Goal: Task Accomplishment & Management: Manage account settings

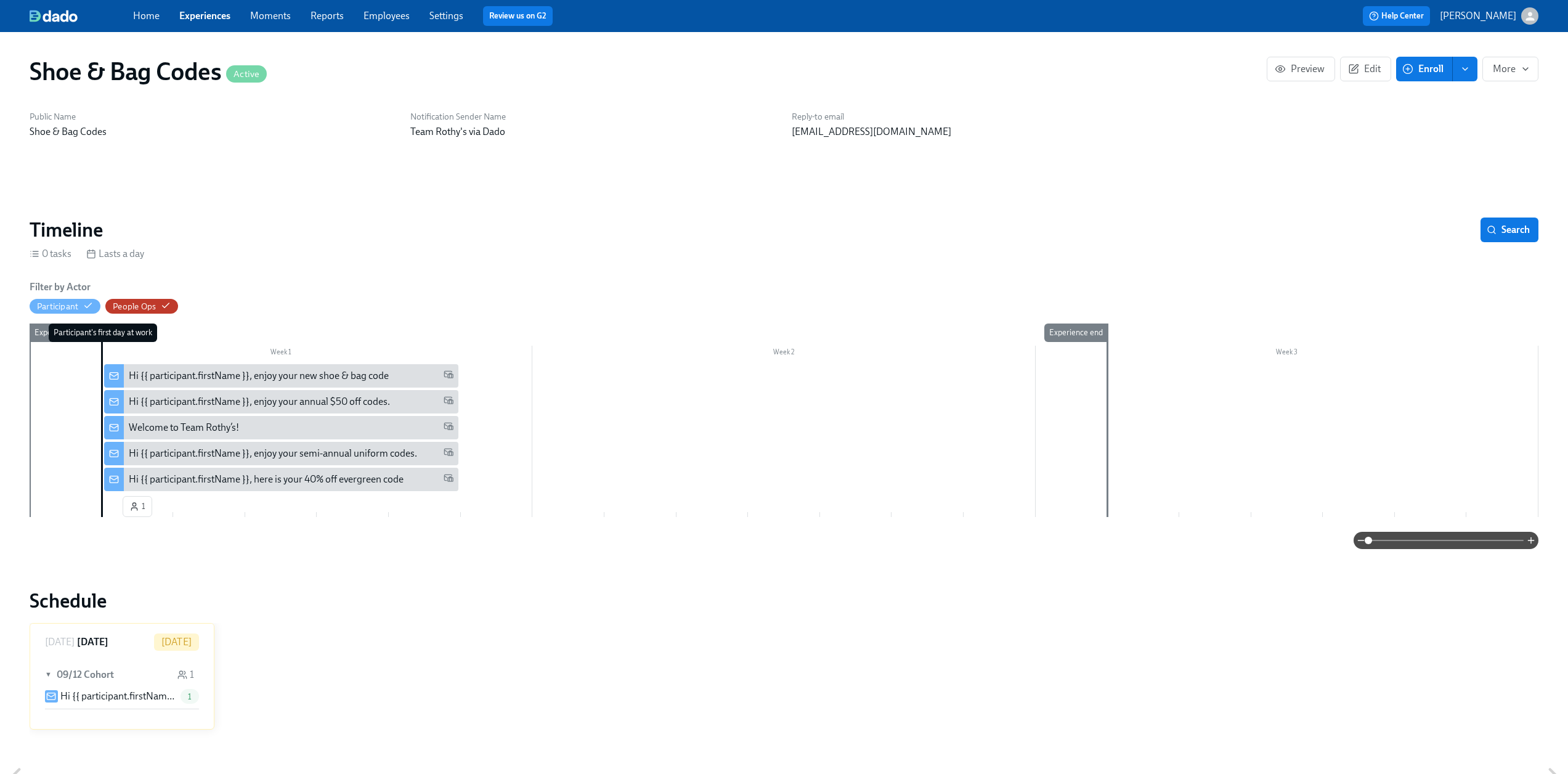
scroll to position [493, 0]
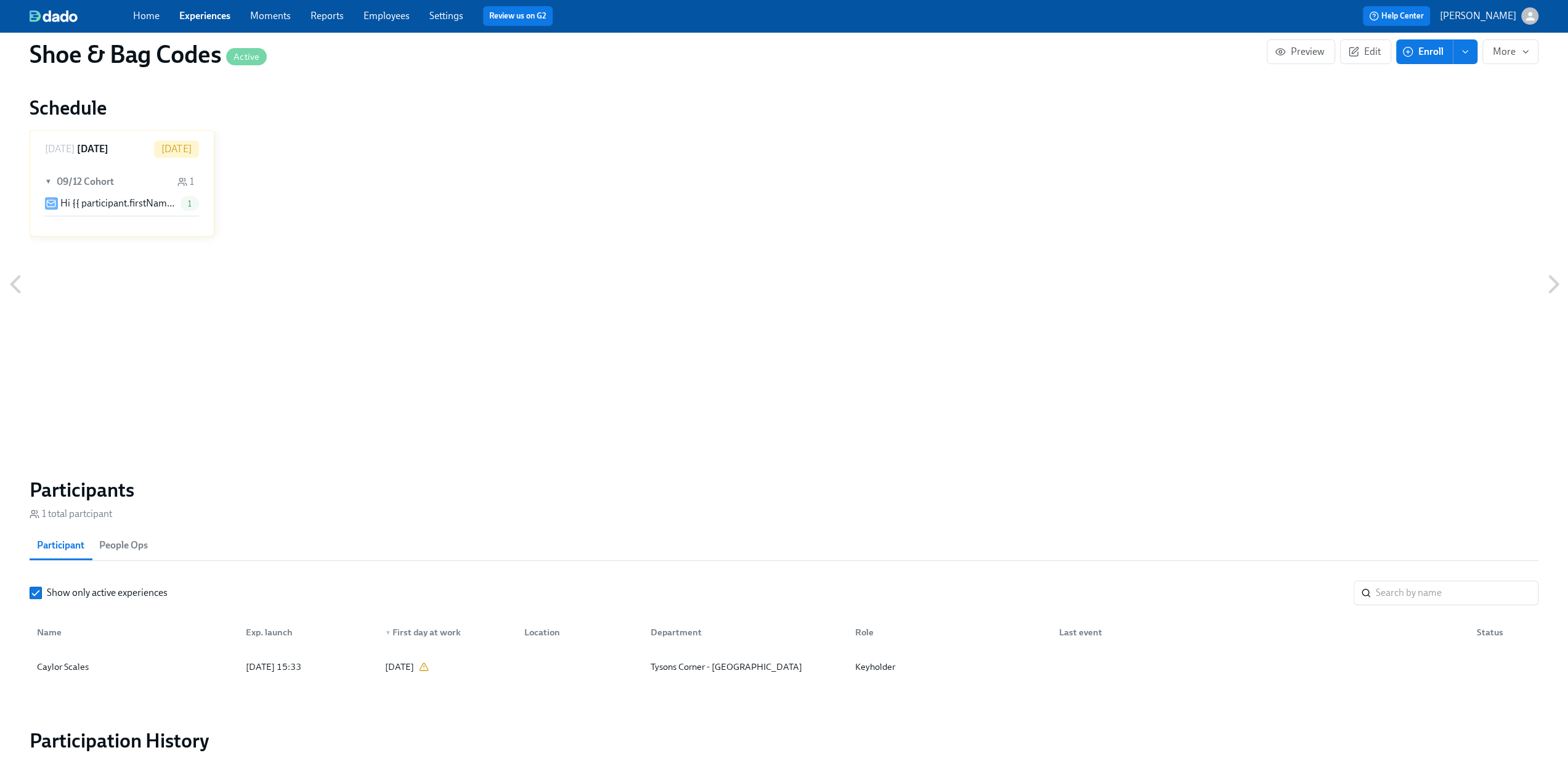
click at [201, 13] on link "Experiences" at bounding box center [204, 16] width 51 height 12
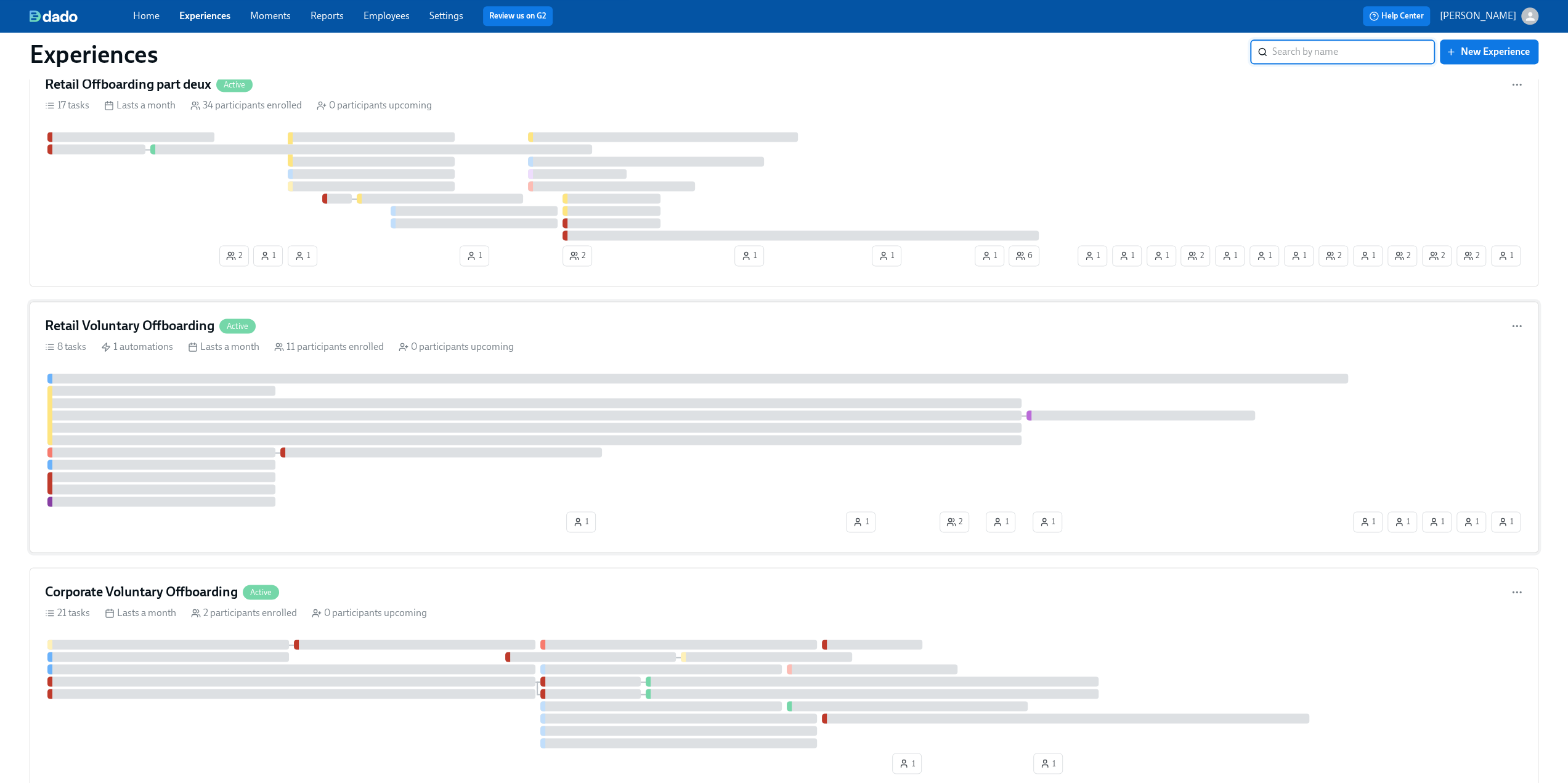
scroll to position [1787, 0]
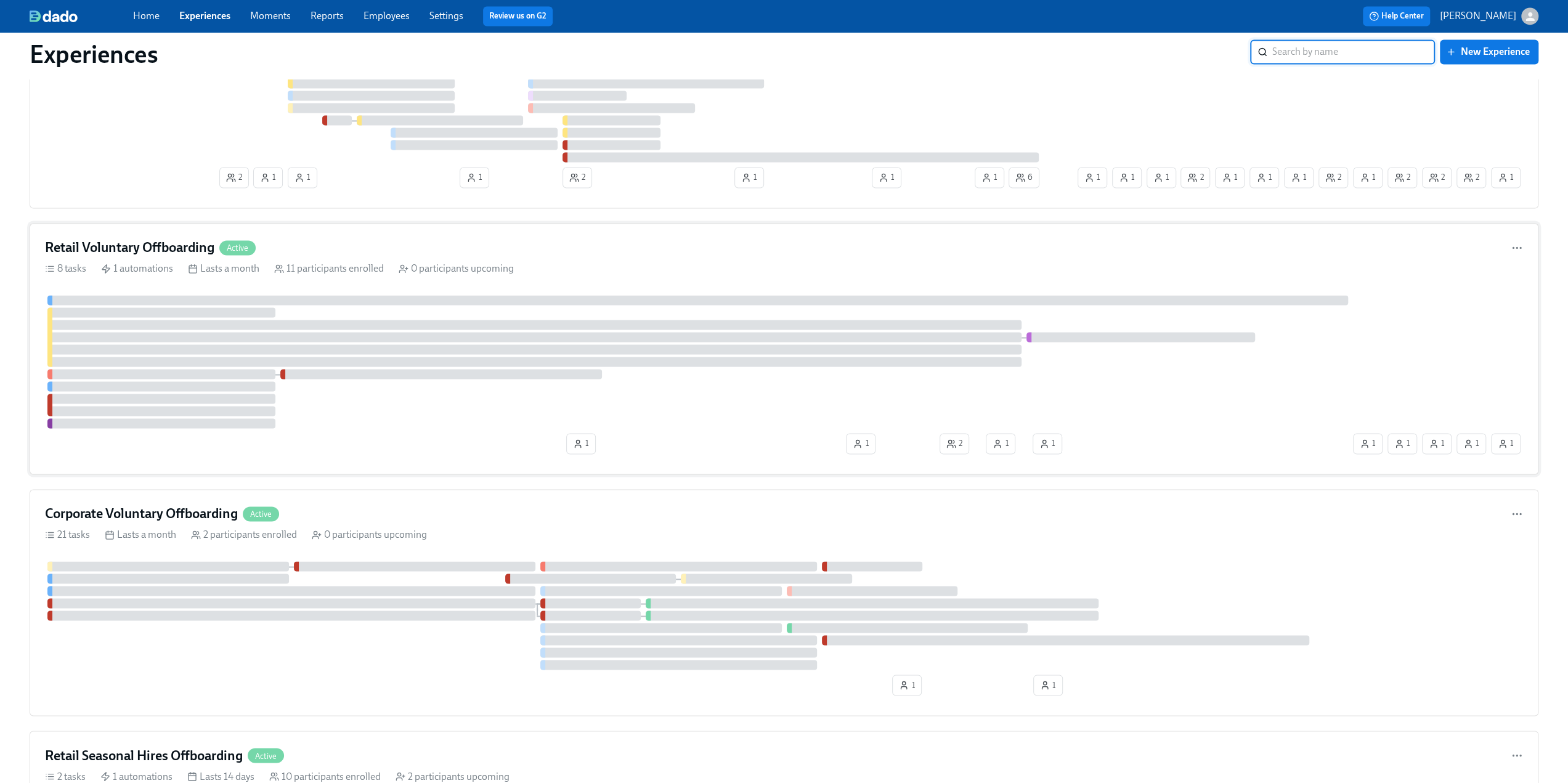
click at [172, 238] on h4 "Retail Voluntary Offboarding" at bounding box center [130, 247] width 169 height 19
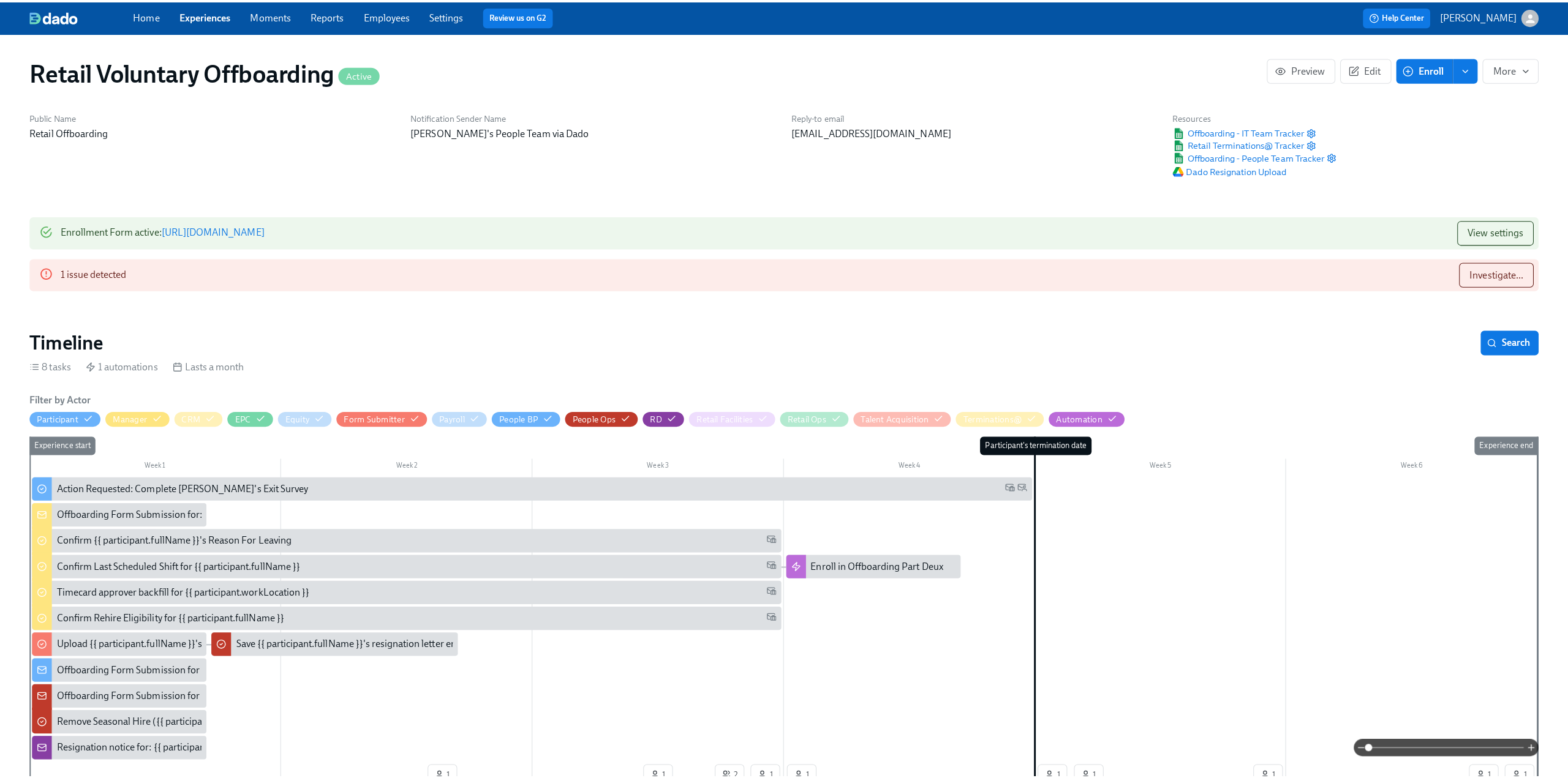
scroll to position [0, 2361]
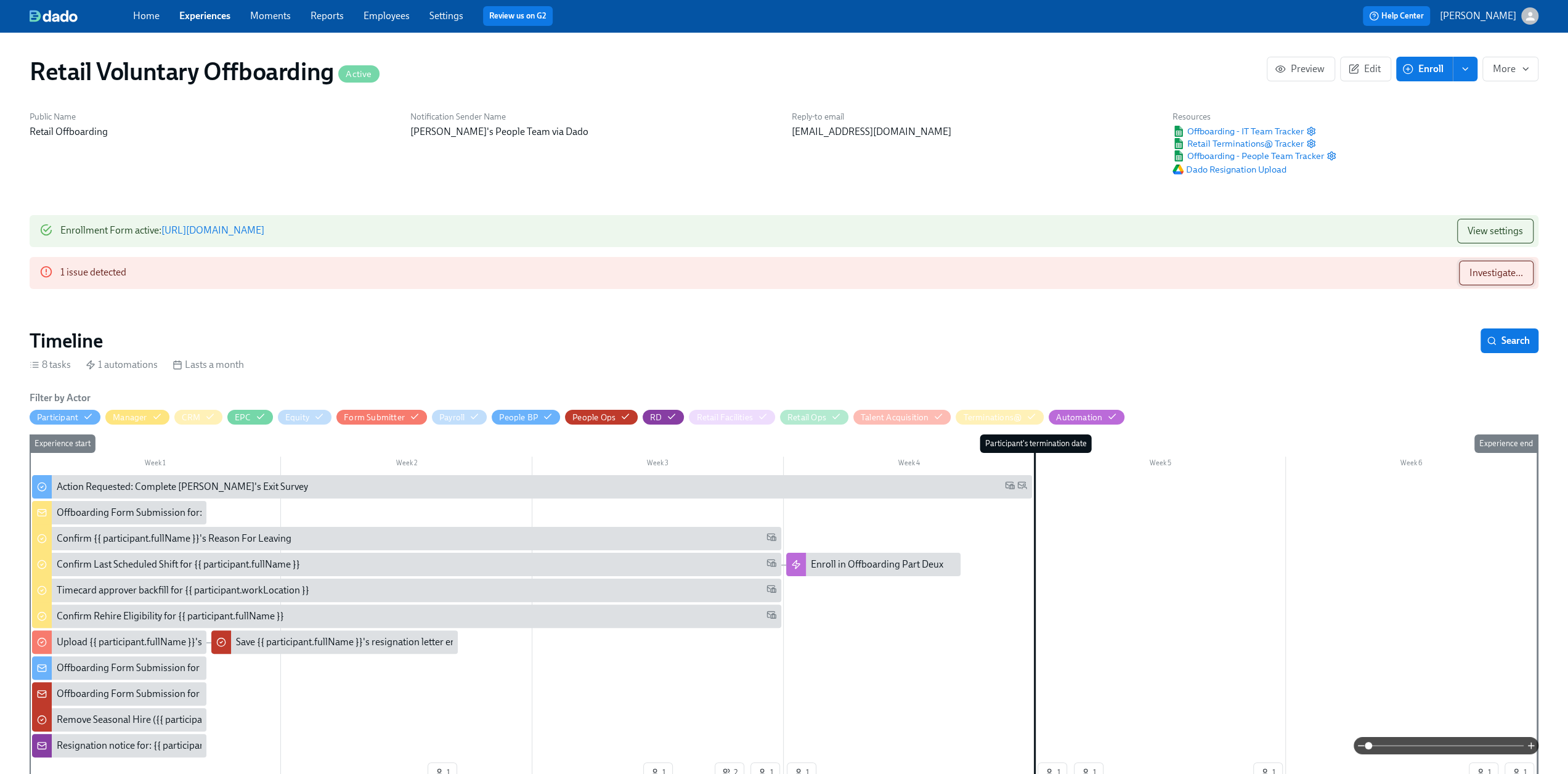
click at [1487, 269] on span "Investigate..." at bounding box center [1496, 273] width 53 height 13
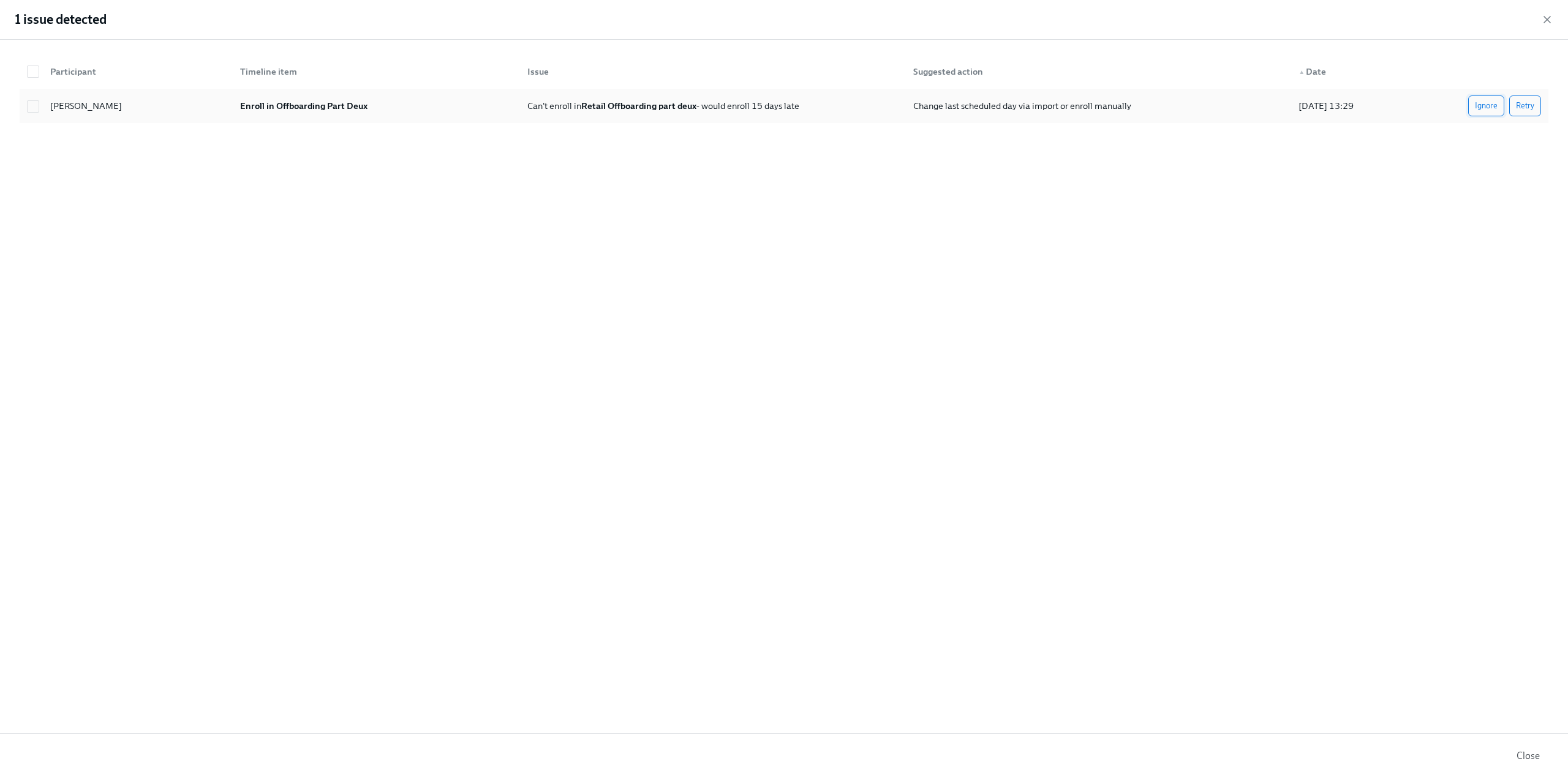
click at [1487, 111] on span "Ignore" at bounding box center [1486, 106] width 23 height 13
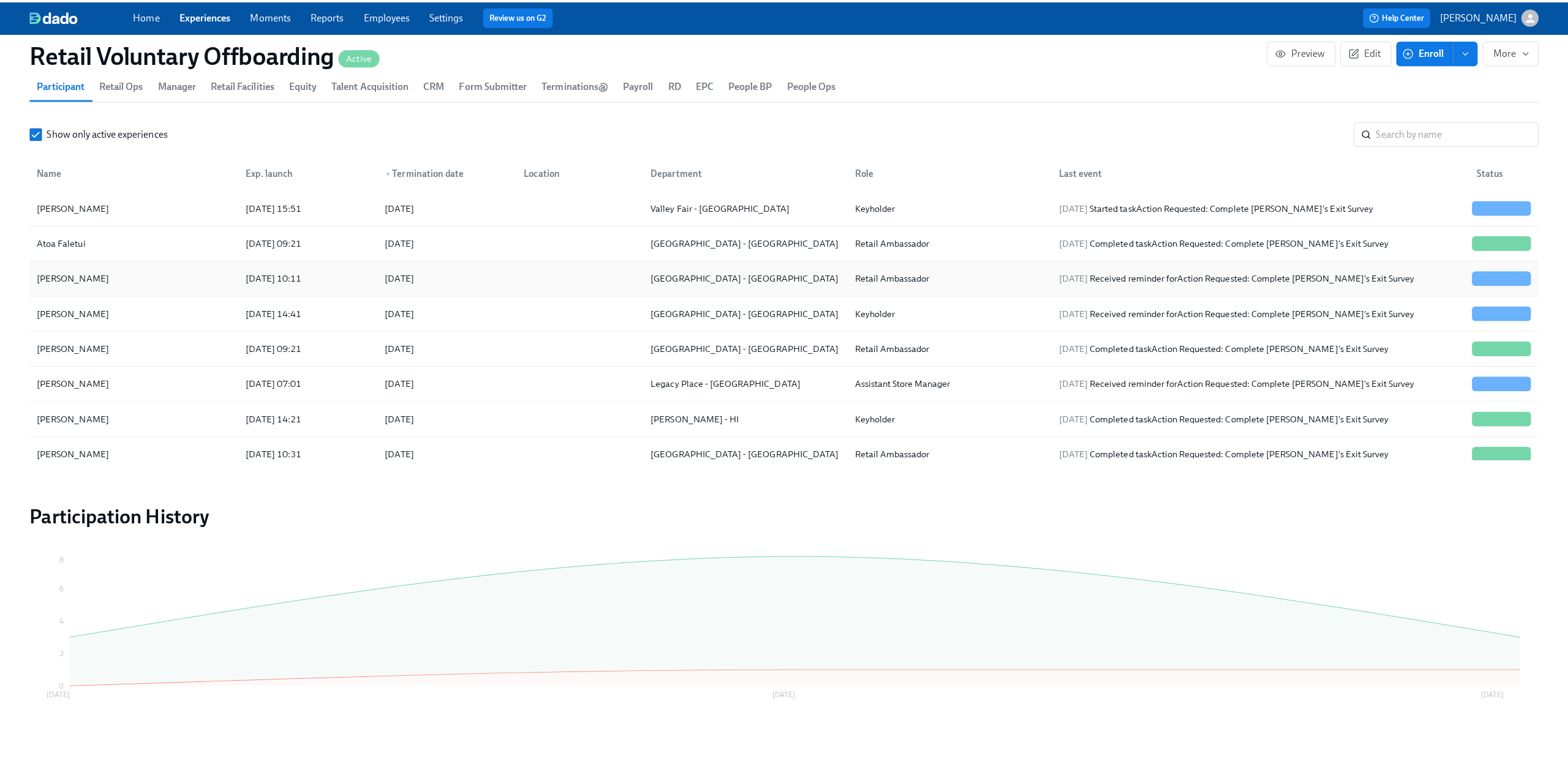
scroll to position [1118, 0]
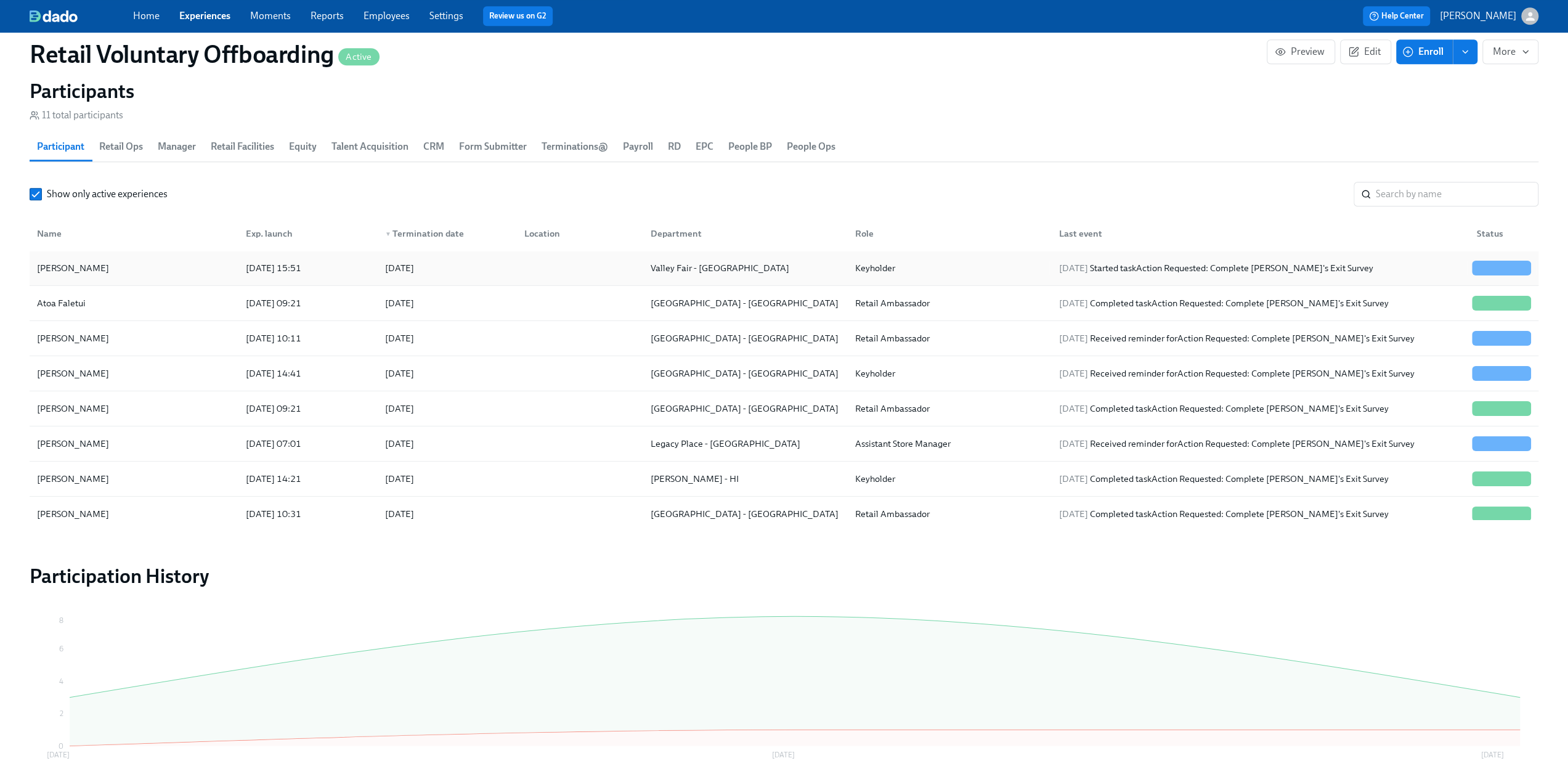
click at [116, 269] on div "[PERSON_NAME]" at bounding box center [134, 267] width 204 height 25
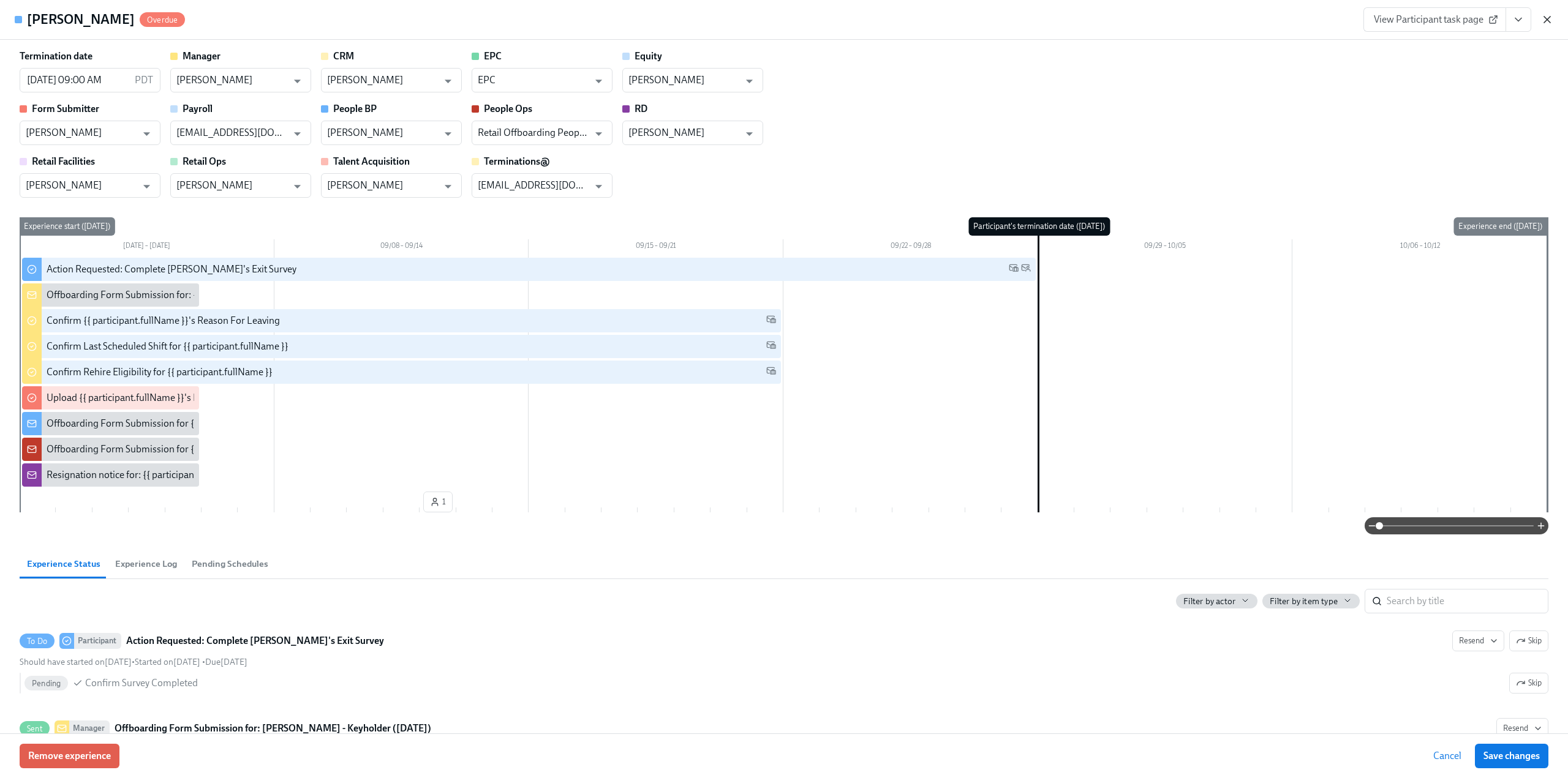
click at [1550, 18] on icon "button" at bounding box center [1547, 19] width 13 height 13
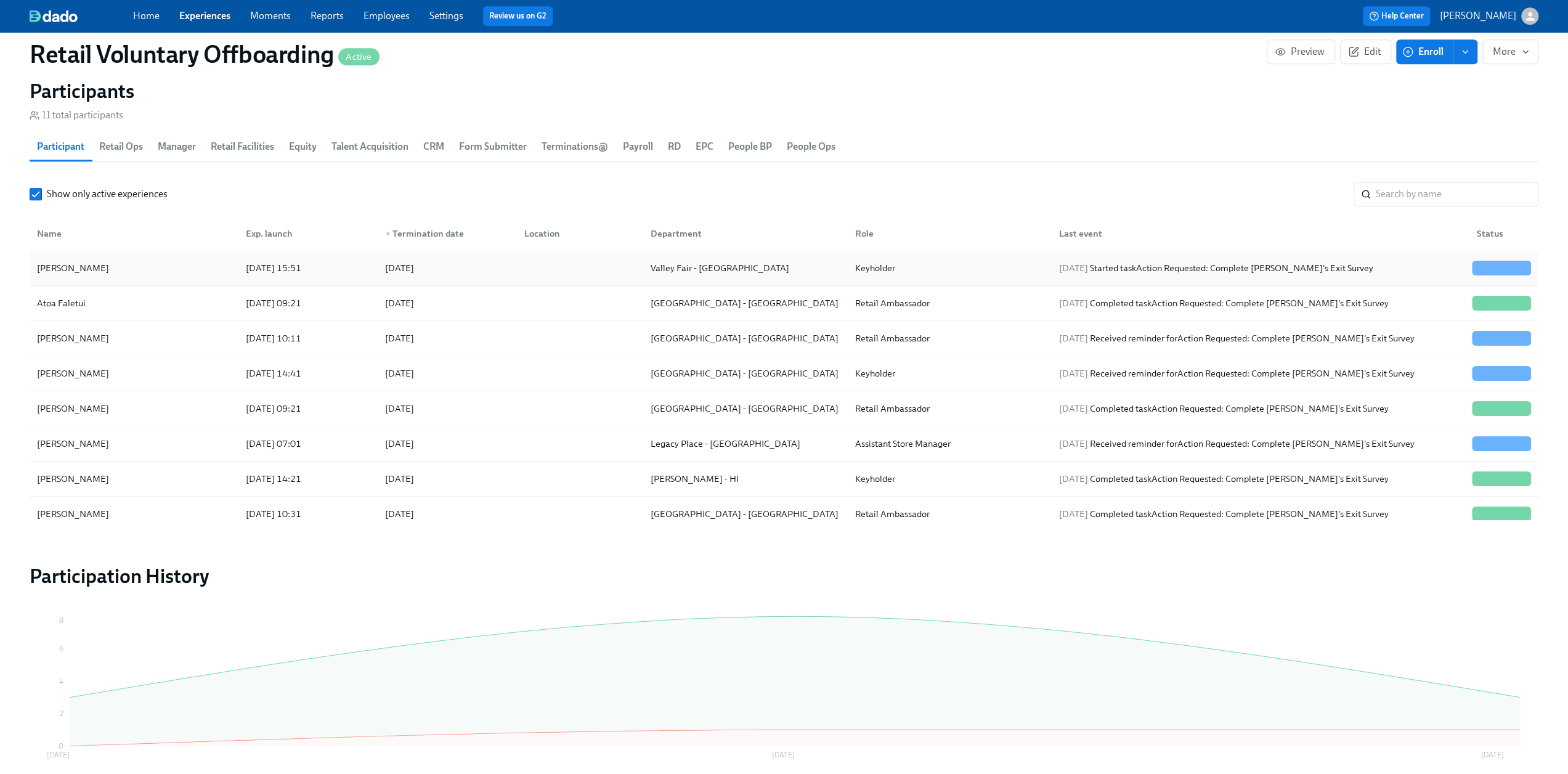
click at [122, 270] on div "[PERSON_NAME]" at bounding box center [134, 267] width 204 height 25
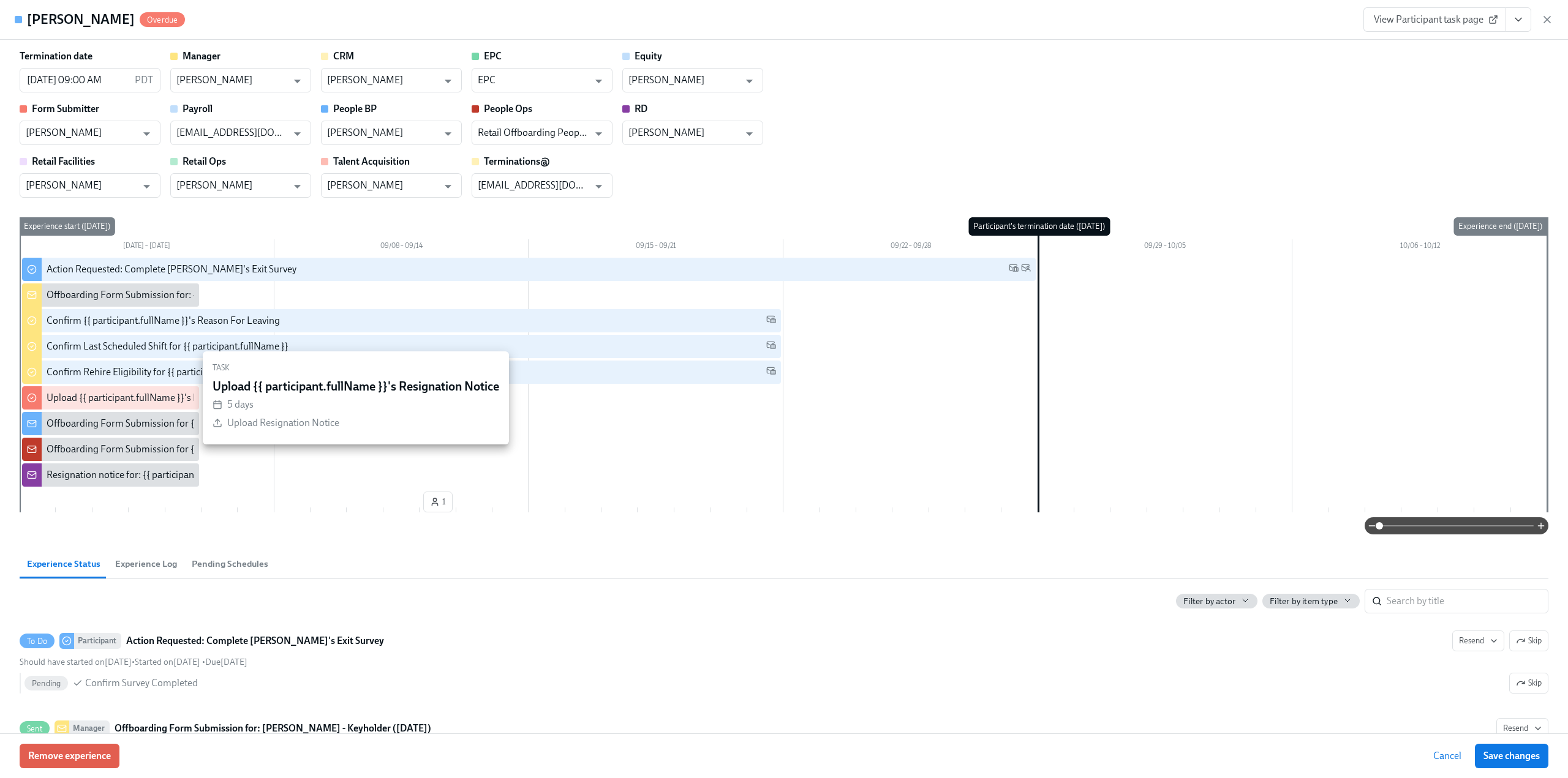
click at [124, 399] on div "Upload {{ participant.fullName }}'s Resignation Notice" at bounding box center [160, 398] width 226 height 13
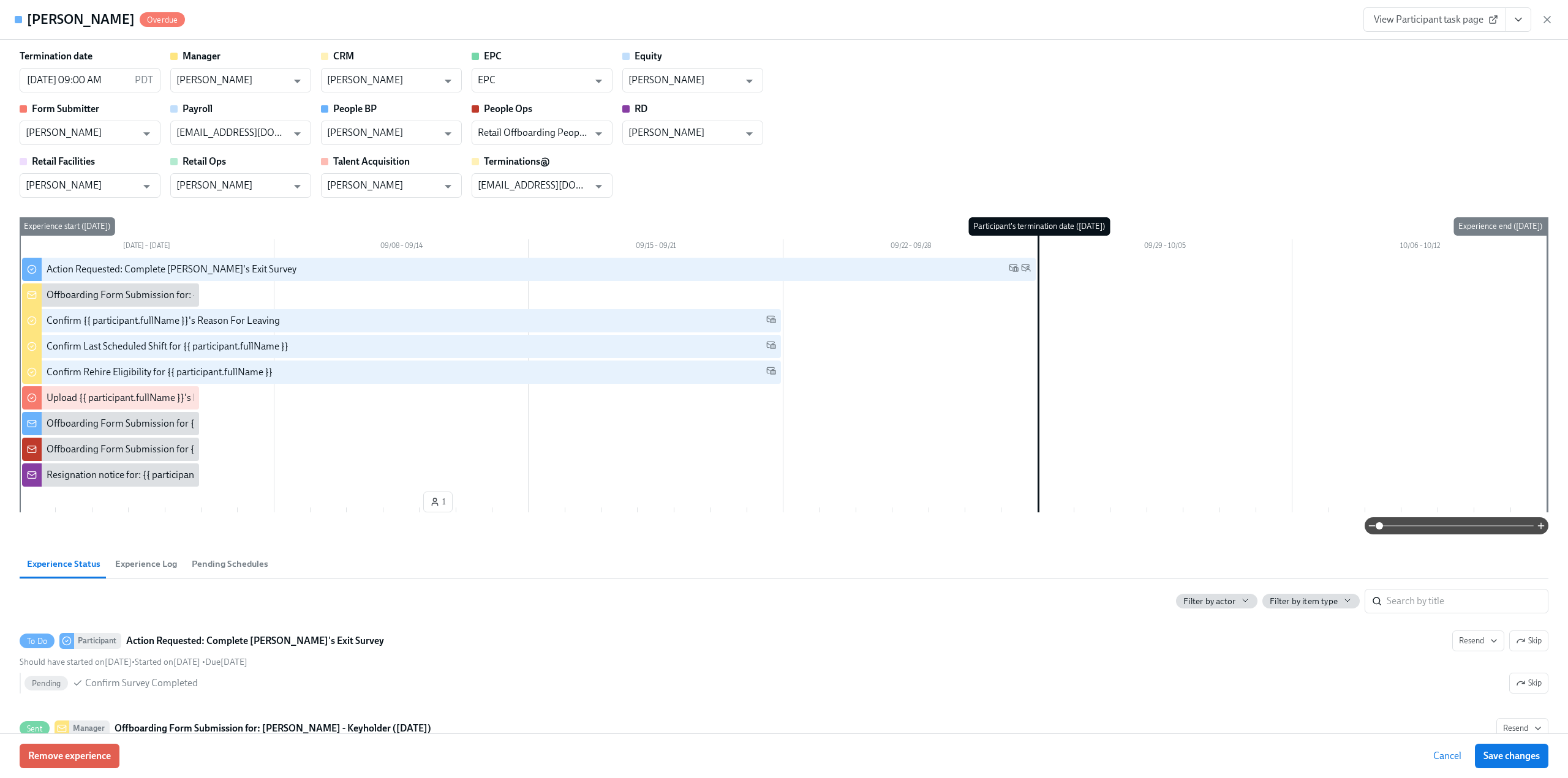
click at [1525, 16] on button "View task page" at bounding box center [1519, 19] width 26 height 24
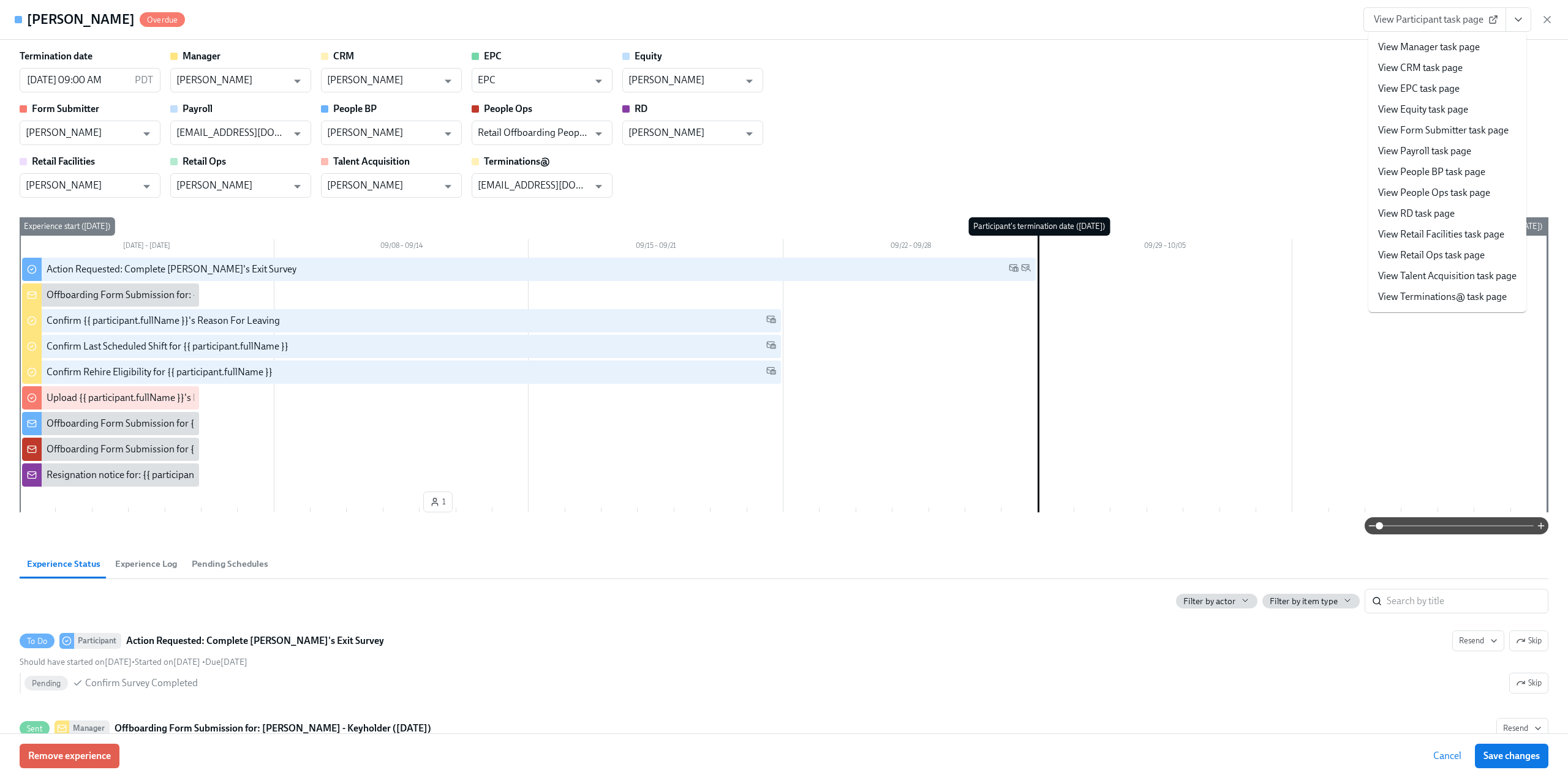
click at [1449, 126] on link "View Form Submitter task page" at bounding box center [1443, 131] width 131 height 13
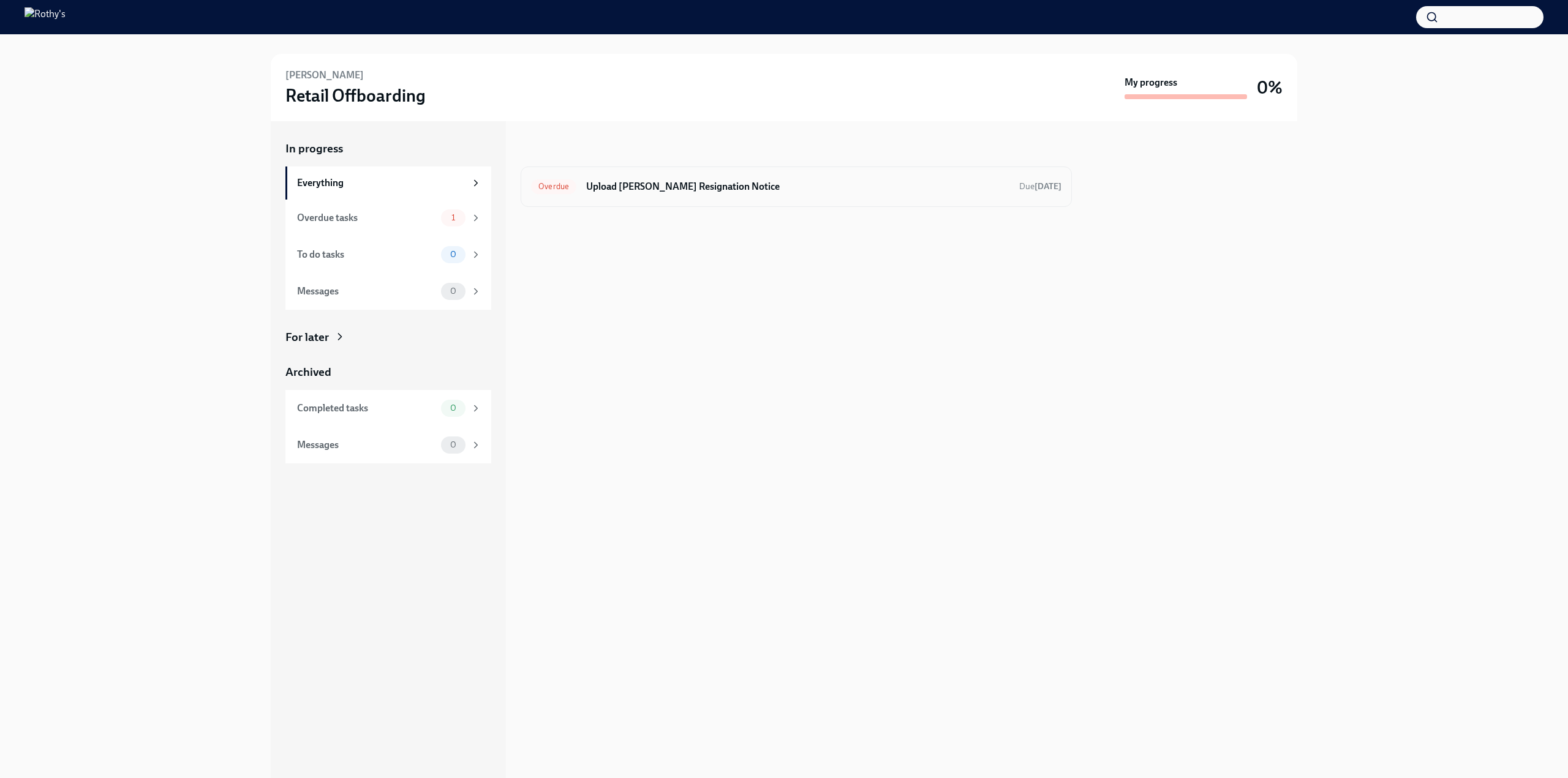
click at [759, 185] on h6 "Upload [PERSON_NAME] Resignation Notice" at bounding box center [798, 187] width 423 height 13
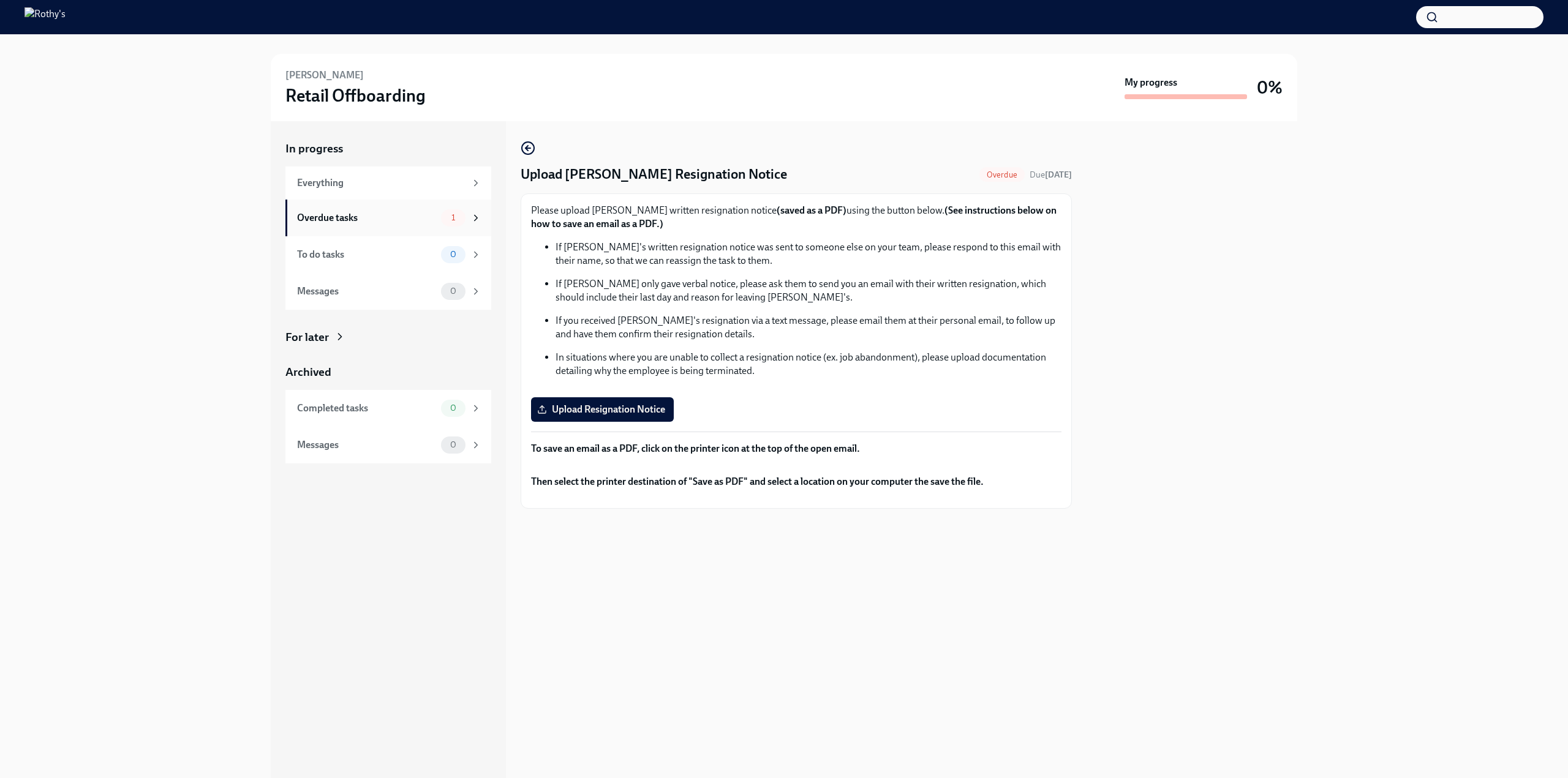
click at [354, 213] on div "Overdue tasks" at bounding box center [366, 218] width 139 height 13
